Goal: Information Seeking & Learning: Learn about a topic

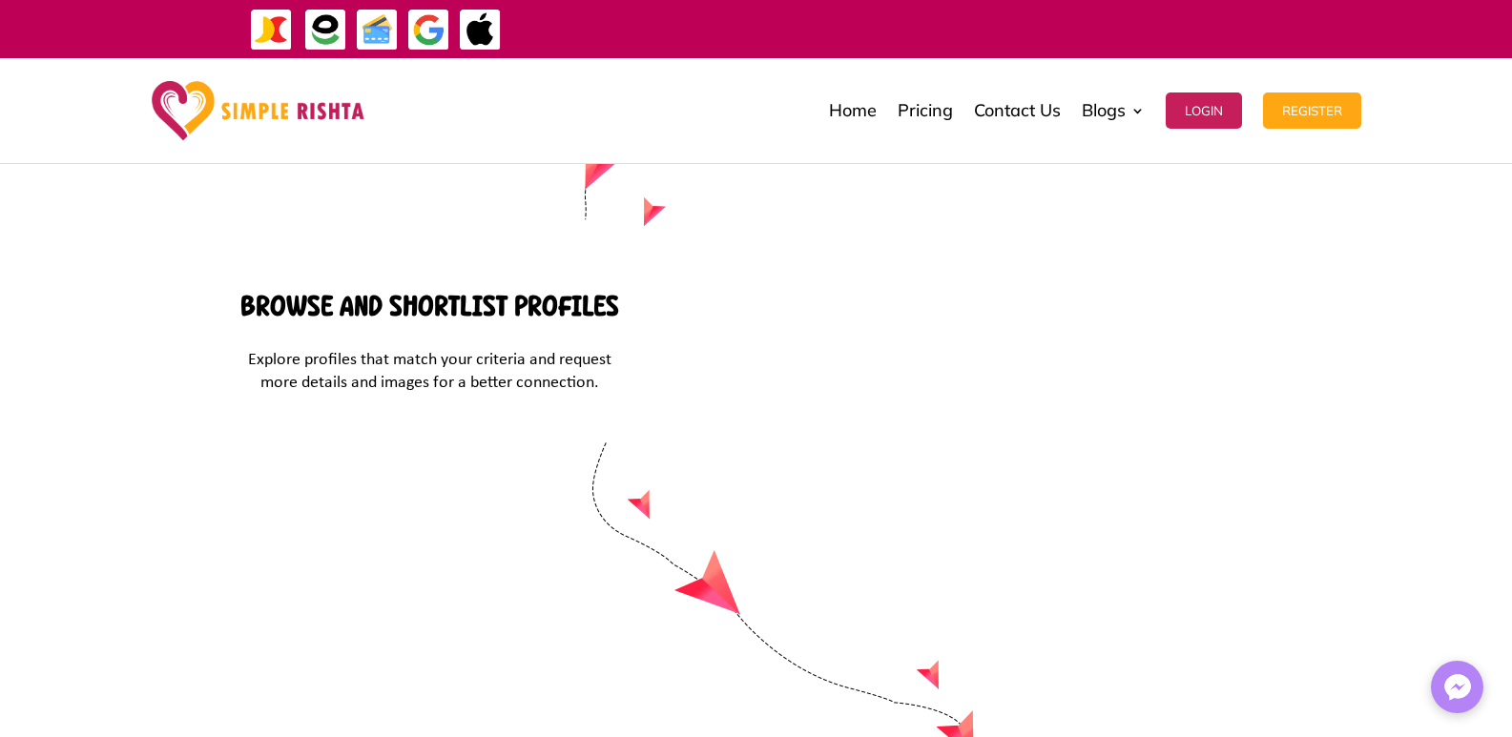
scroll to position [8122, 0]
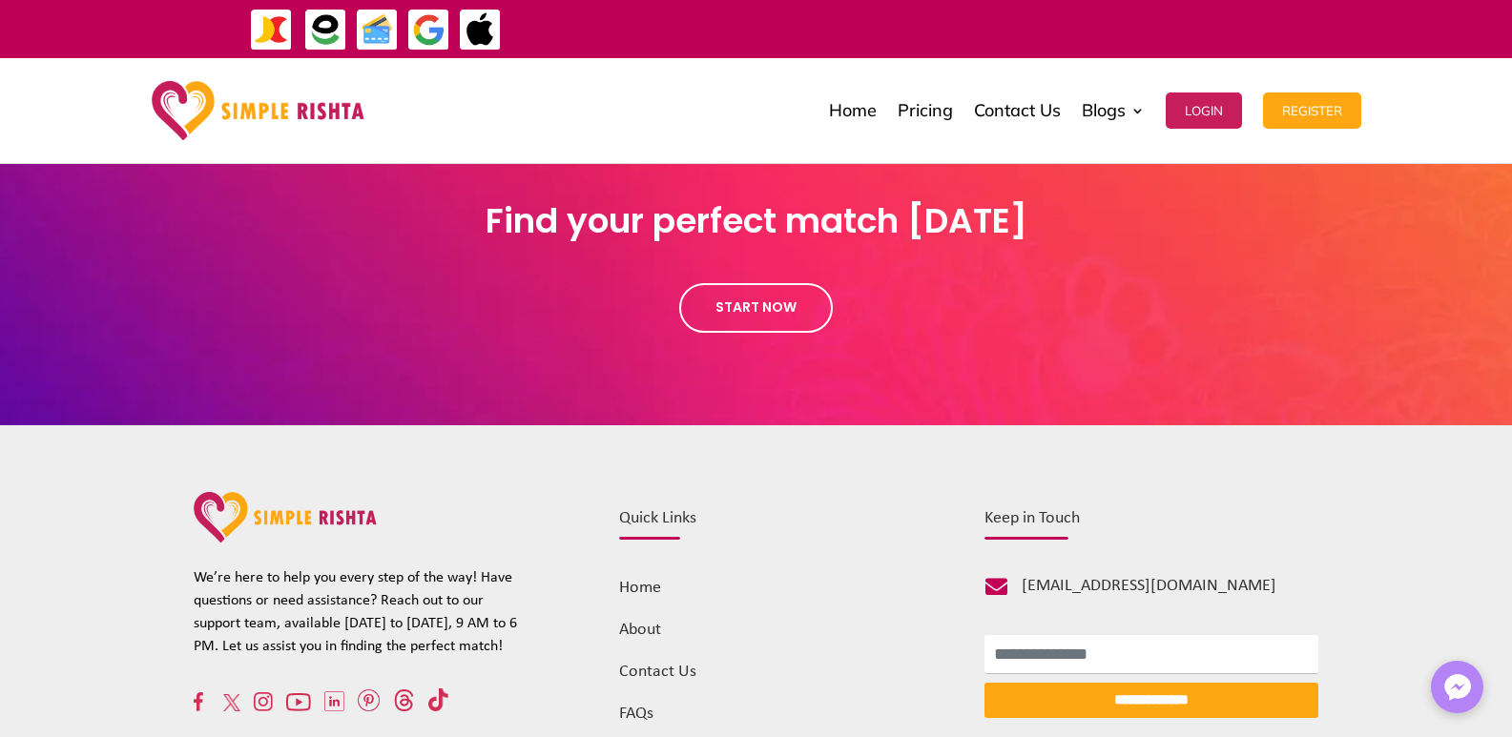
scroll to position [2071, 0]
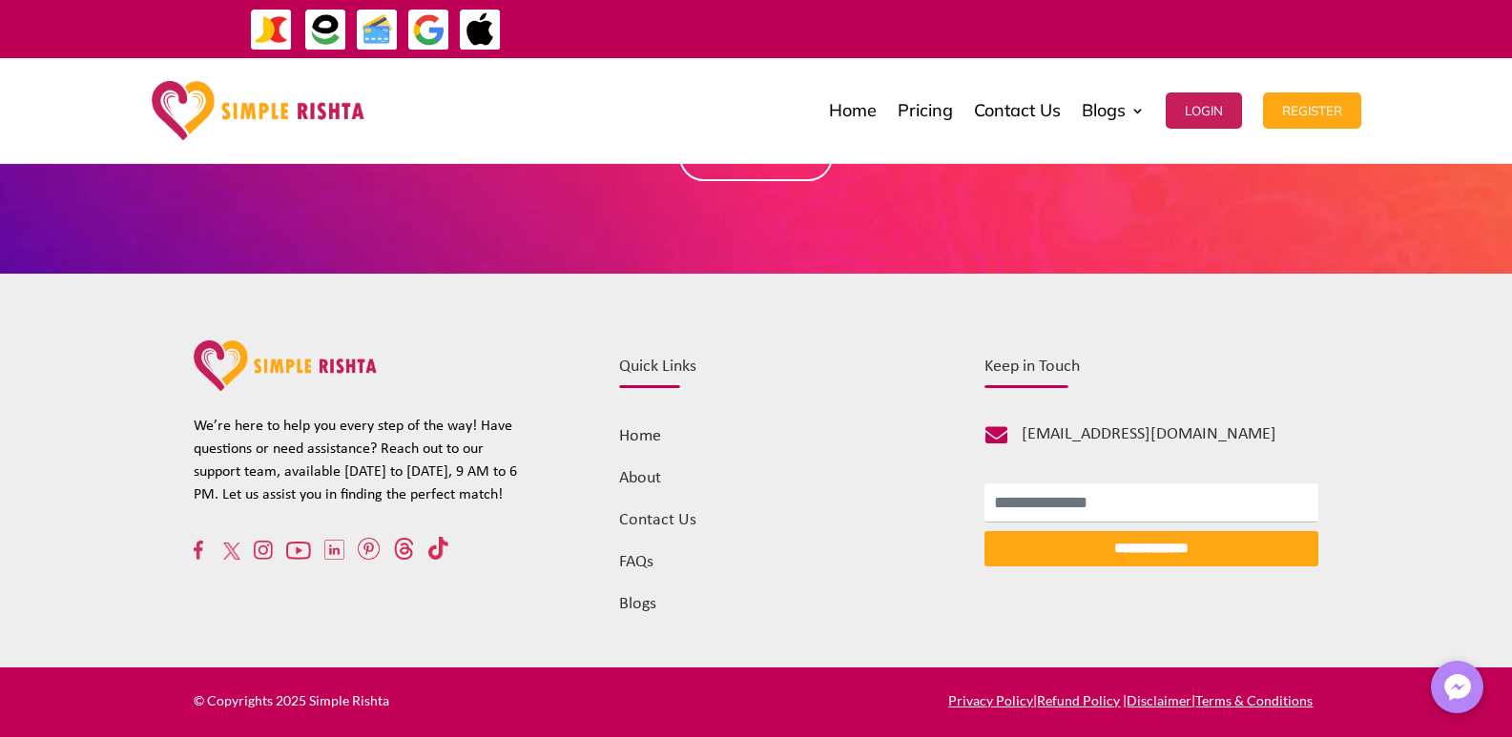
drag, startPoint x: 233, startPoint y: 561, endPoint x: 226, endPoint y: 548, distance: 14.9
drag, startPoint x: 225, startPoint y: 548, endPoint x: 326, endPoint y: 603, distance: 115.3
click at [326, 603] on div "**********" at bounding box center [757, 471] width 1126 height 292
drag, startPoint x: 268, startPoint y: 560, endPoint x: 235, endPoint y: 607, distance: 57.4
drag, startPoint x: 235, startPoint y: 607, endPoint x: 211, endPoint y: 625, distance: 30.0
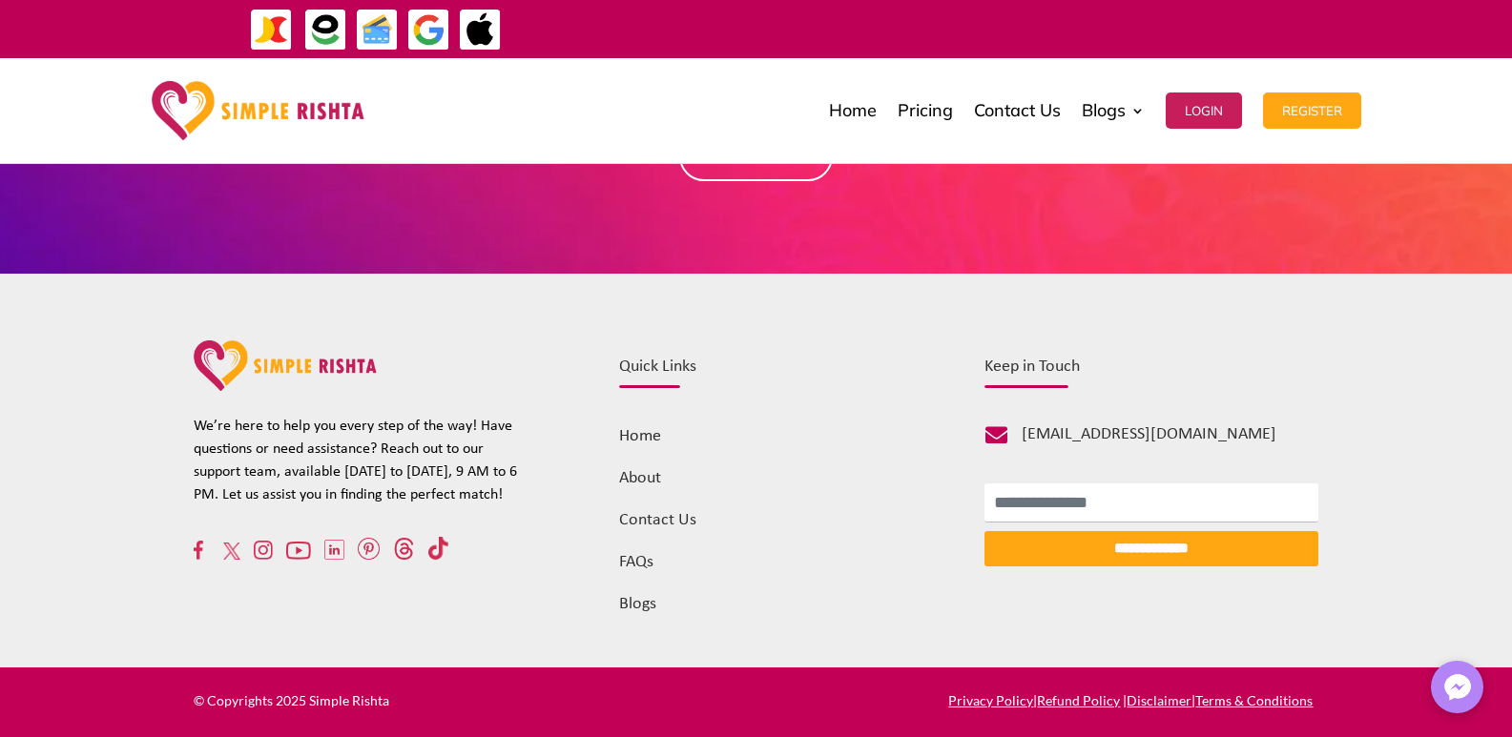
click at [190, 640] on div "**********" at bounding box center [756, 471] width 1512 height 395
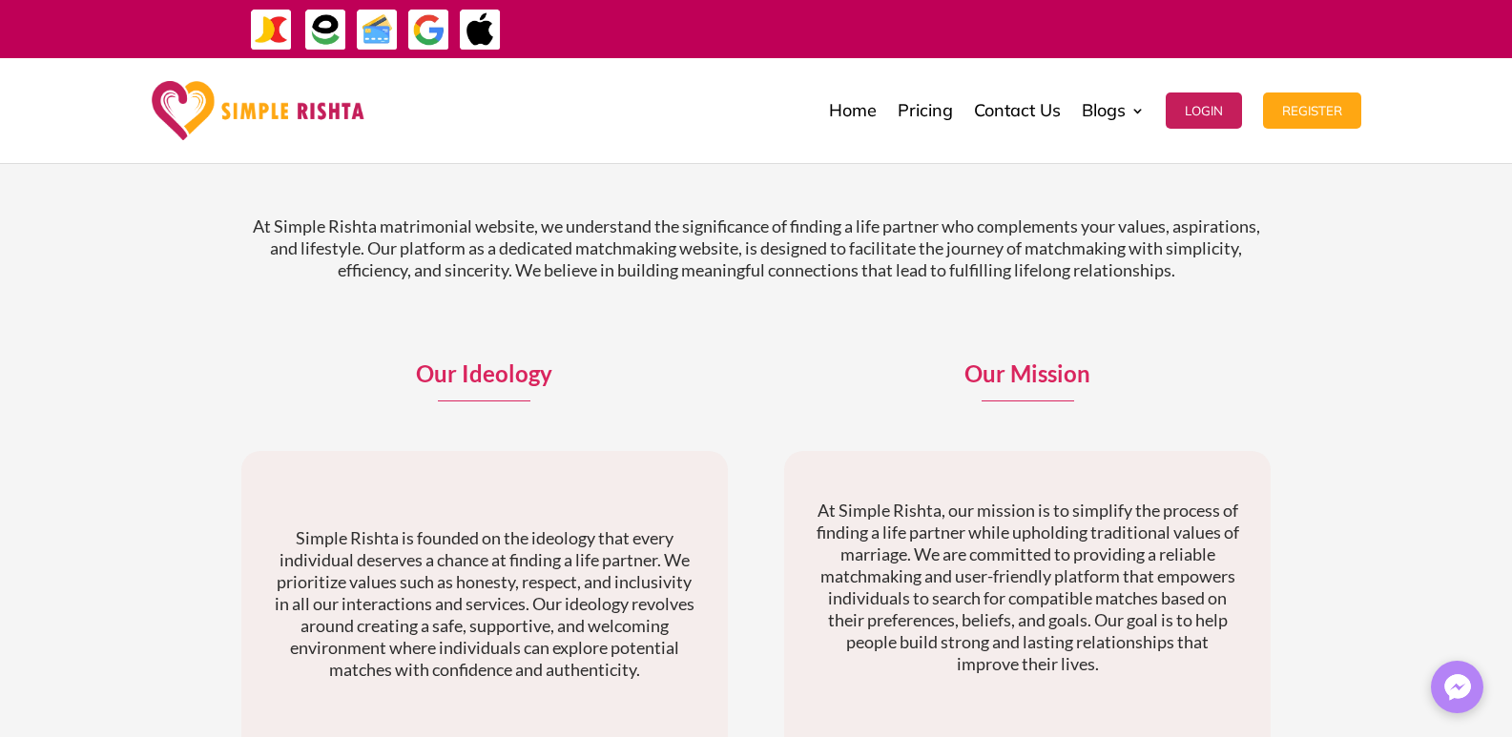
scroll to position [68, 0]
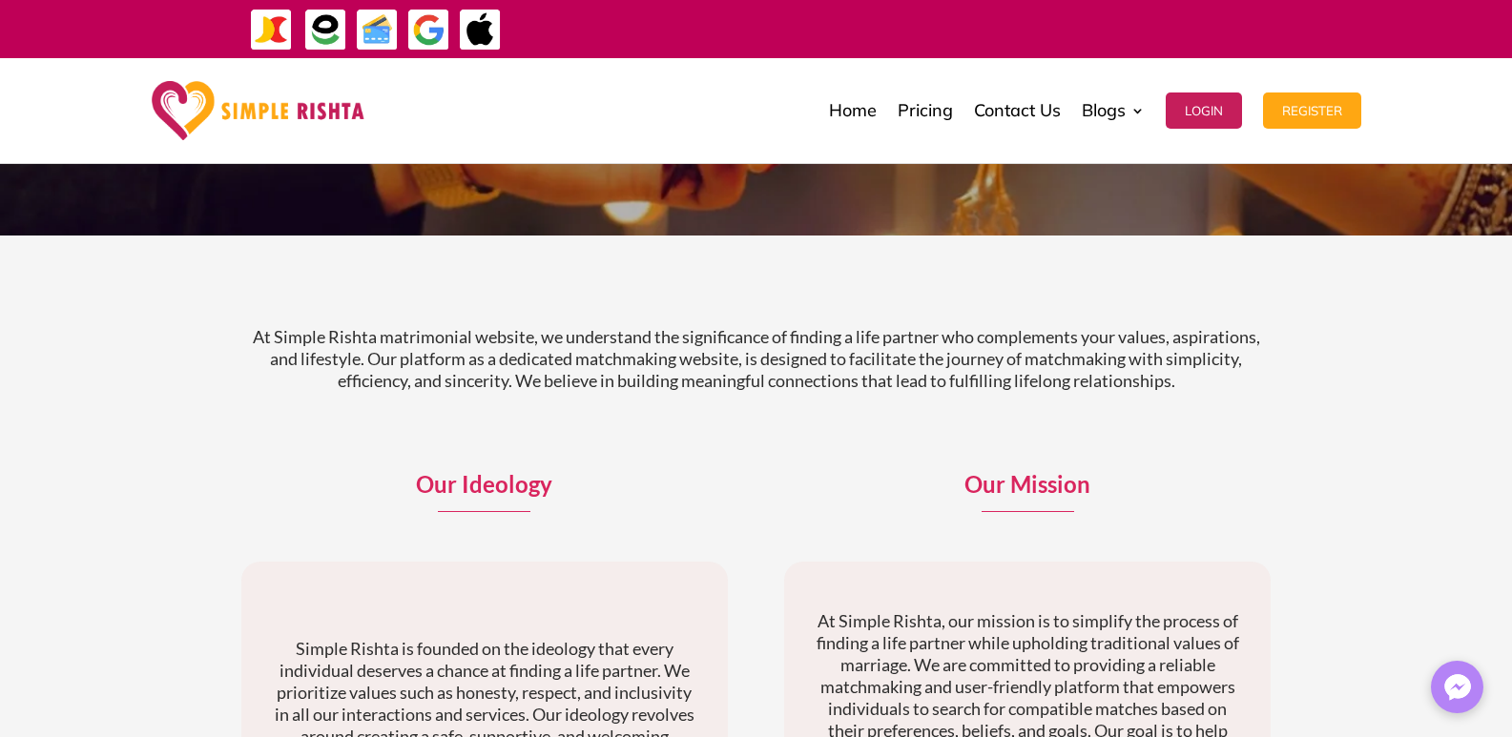
click at [696, 332] on p "At Simple Rishta matrimonial website, we understand the significance of finding…" at bounding box center [756, 359] width 1030 height 66
click at [700, 330] on p "At Simple Rishta matrimonial website, we understand the significance of finding…" at bounding box center [756, 359] width 1030 height 66
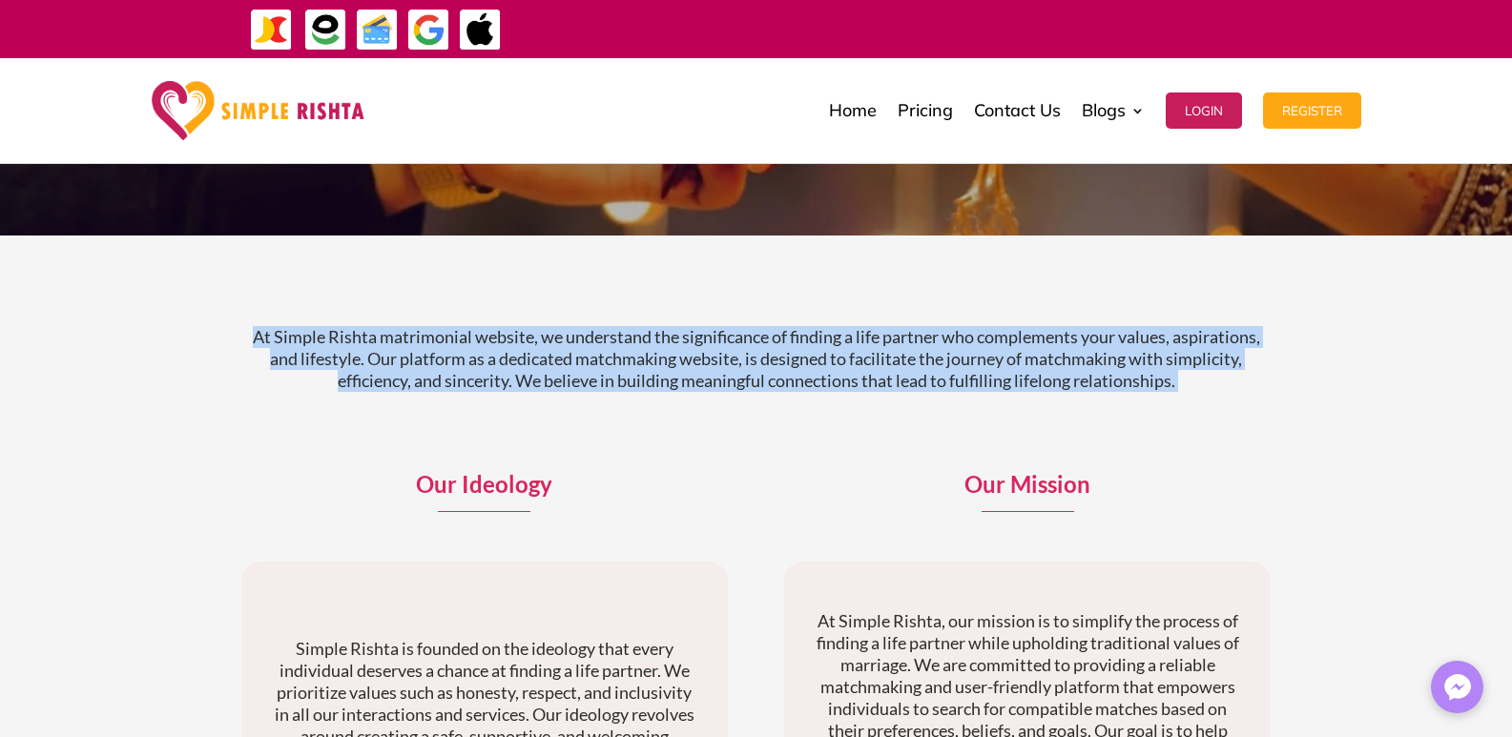
click at [700, 330] on p "At Simple Rishta matrimonial website, we understand the significance of finding…" at bounding box center [756, 359] width 1030 height 66
copy div "At Simple Rishta matrimonial website, we understand the significance of finding…"
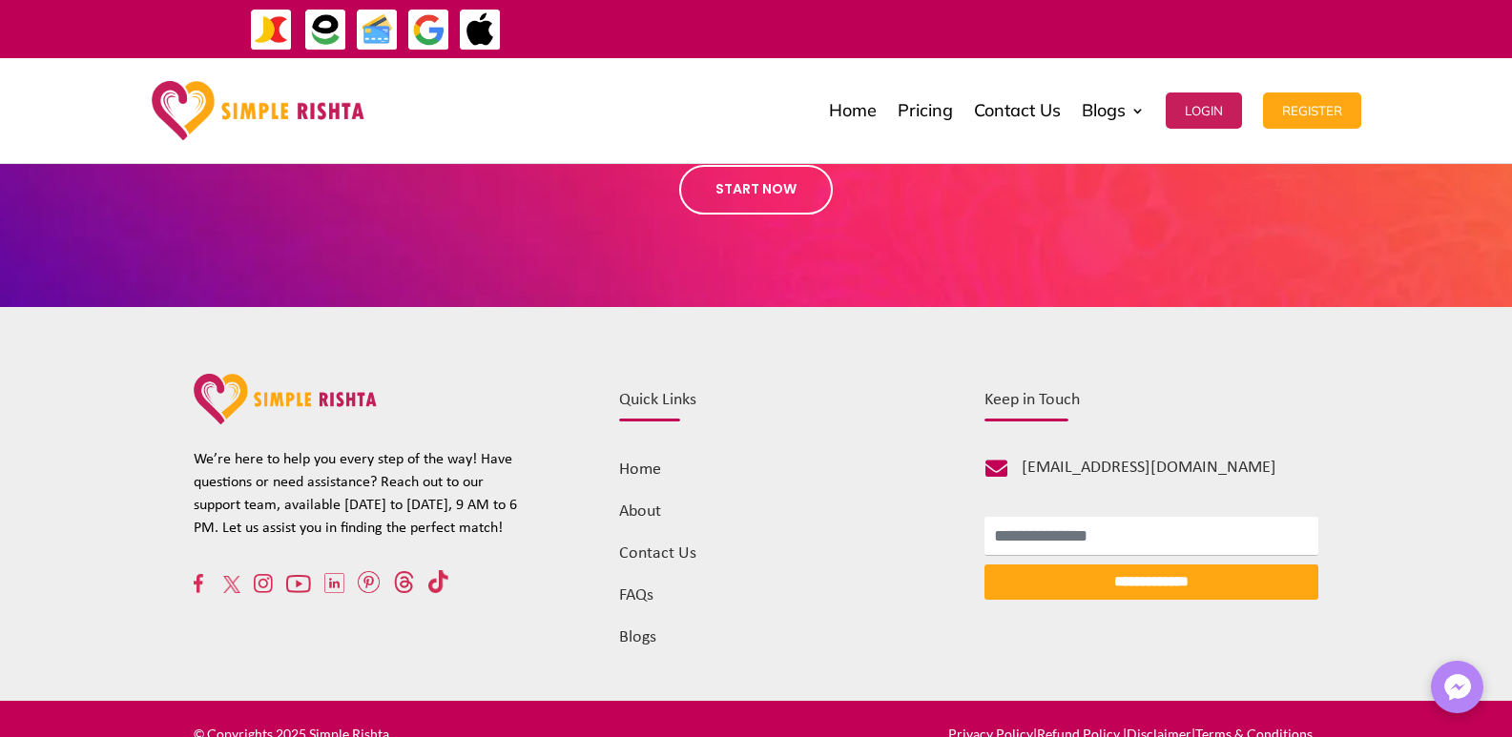
scroll to position [2071, 0]
